Goal: Information Seeking & Learning: Learn about a topic

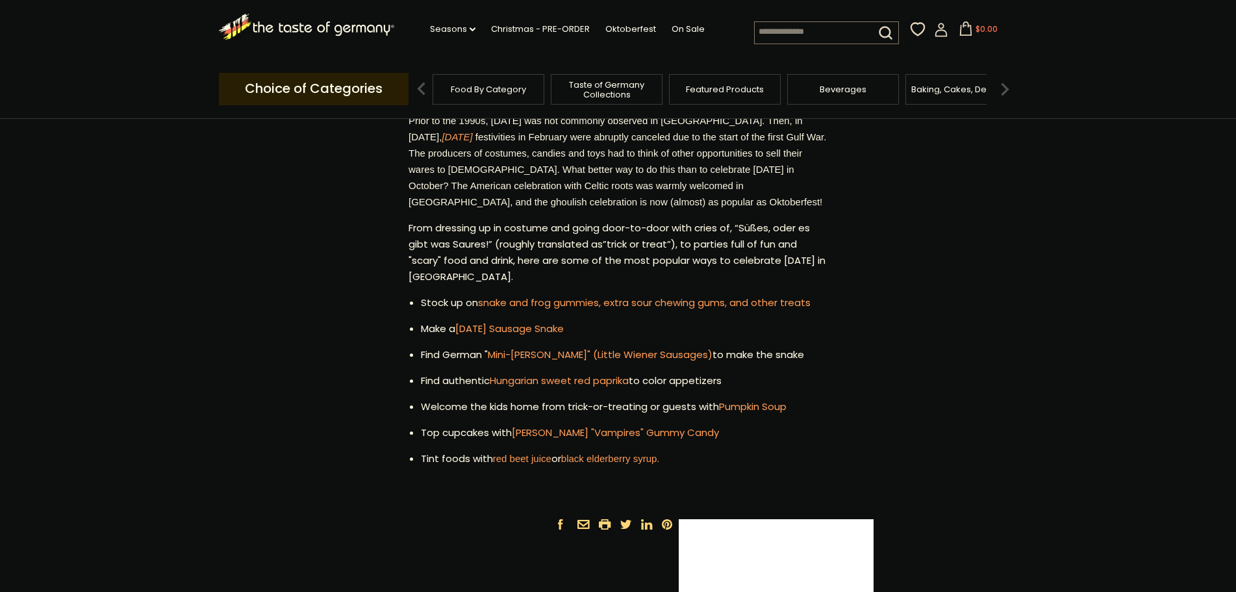
scroll to position [455, 0]
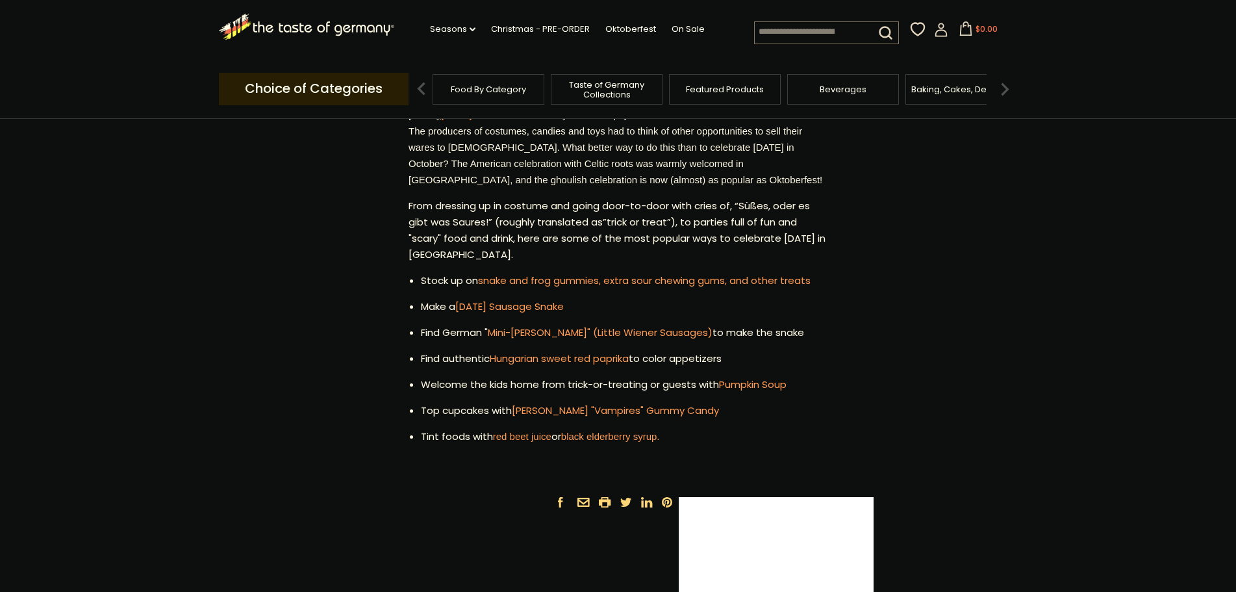
click at [669, 225] on p "From dressing up in costume and going door-to-door with cries of, “Süßes, oder …" at bounding box center [618, 230] width 419 height 65
click at [901, 289] on article "Home Blog How to Celebrate [DATE], German Style How to Celebrate [DATE], German…" at bounding box center [618, 86] width 1236 height 844
click at [907, 283] on article "Home Blog How to Celebrate [DATE], German Style How to Celebrate [DATE], German…" at bounding box center [618, 86] width 1236 height 844
click at [702, 250] on p "From dressing up in costume and going door-to-door with cries of, “Süßes, oder …" at bounding box center [618, 230] width 419 height 65
click at [710, 226] on p "From dressing up in costume and going door-to-door with cries of, “Süßes, oder …" at bounding box center [618, 230] width 419 height 65
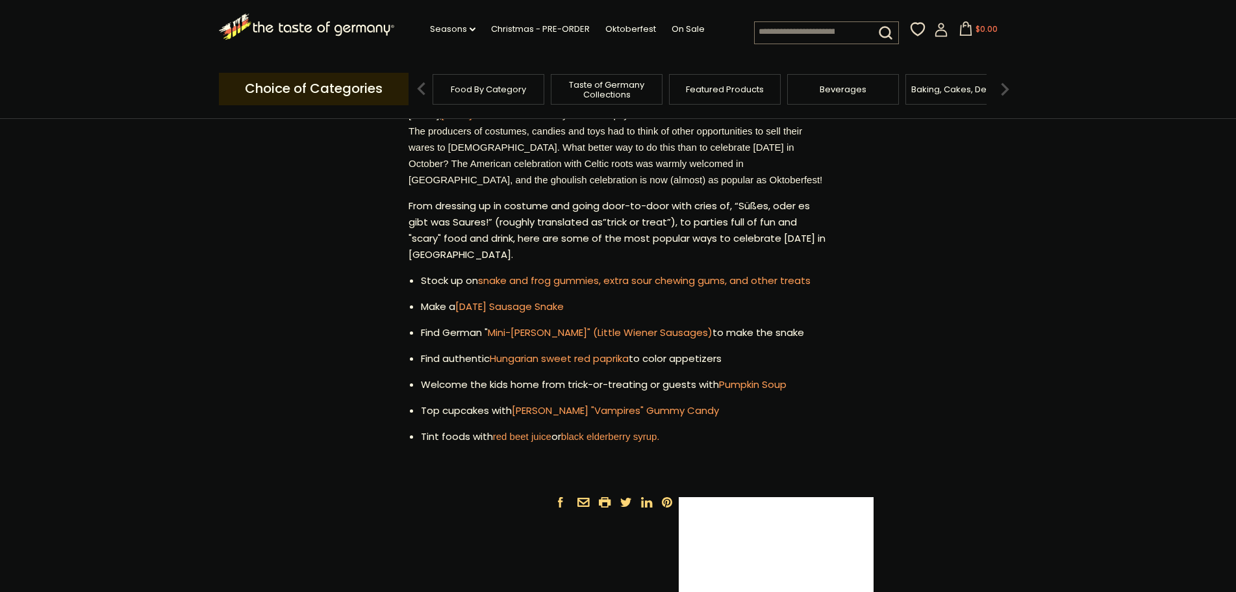
click at [534, 181] on p "Prior to the 1990s, [DATE] was not commonly observed in [GEOGRAPHIC_DATA]. Then…" at bounding box center [618, 139] width 419 height 97
click at [523, 185] on p "Prior to the 1990s, [DATE] was not commonly observed in [GEOGRAPHIC_DATA]. Then…" at bounding box center [618, 139] width 419 height 97
click at [683, 385] on li "Welcome the kids home from trick-or-treating or guests with Pumpkin Soup" at bounding box center [624, 385] width 407 height 16
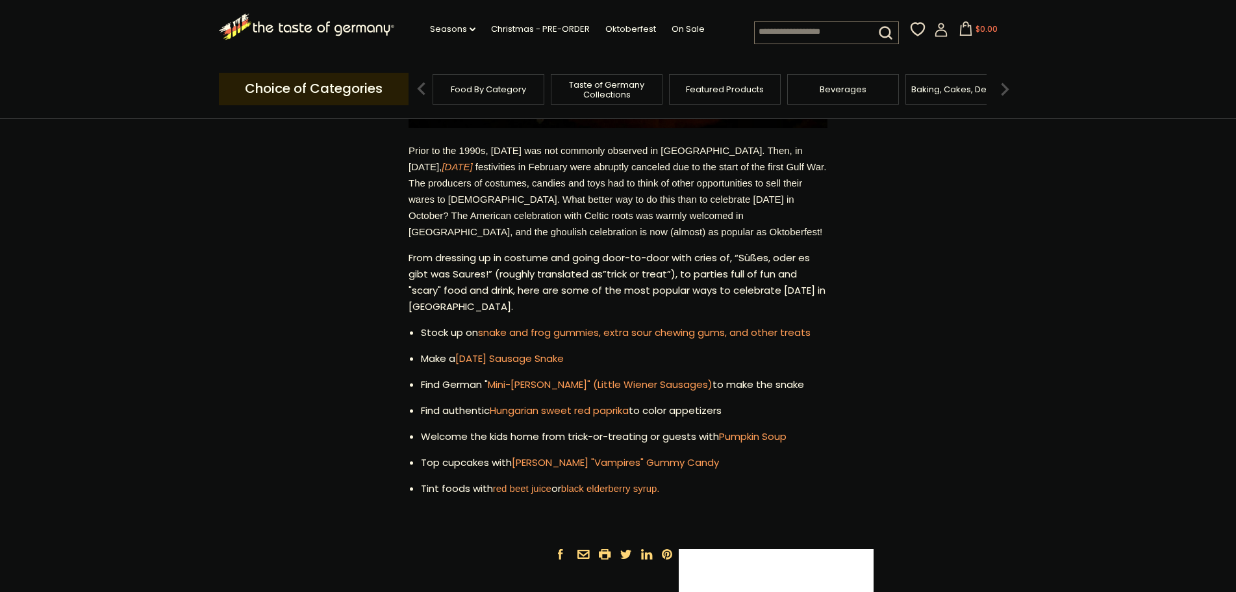
scroll to position [390, 0]
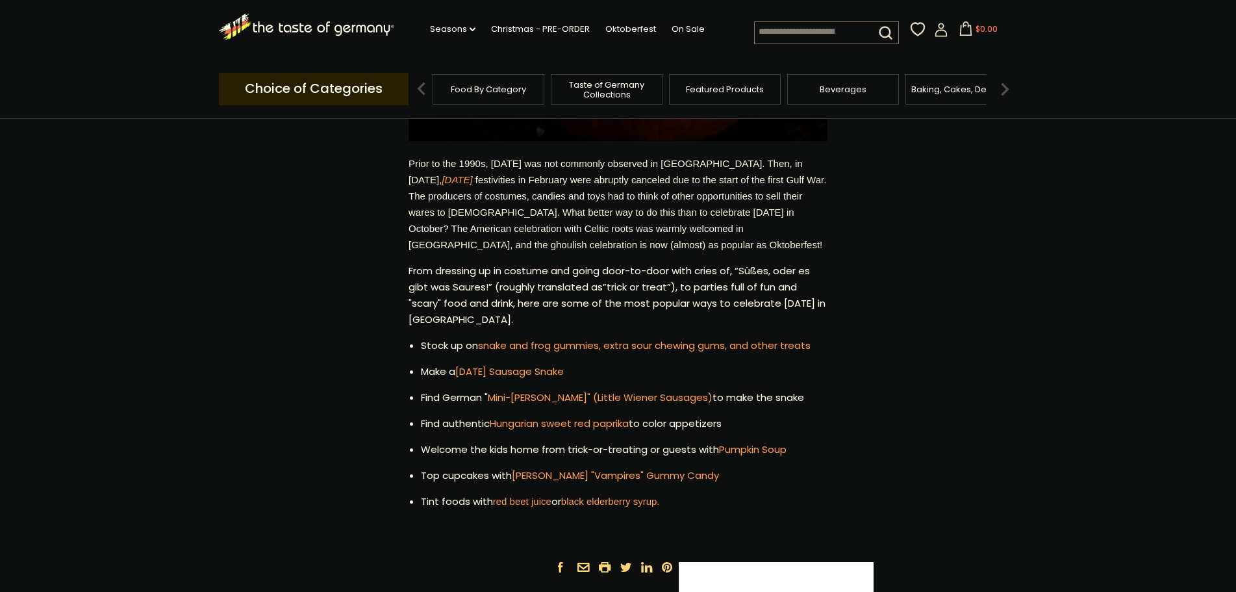
click at [631, 294] on p "From dressing up in costume and going door-to-door with cries of, “Süßes, oder …" at bounding box center [618, 295] width 419 height 65
click at [472, 174] on em "[DATE]" at bounding box center [457, 179] width 31 height 11
